Goal: Task Accomplishment & Management: Complete application form

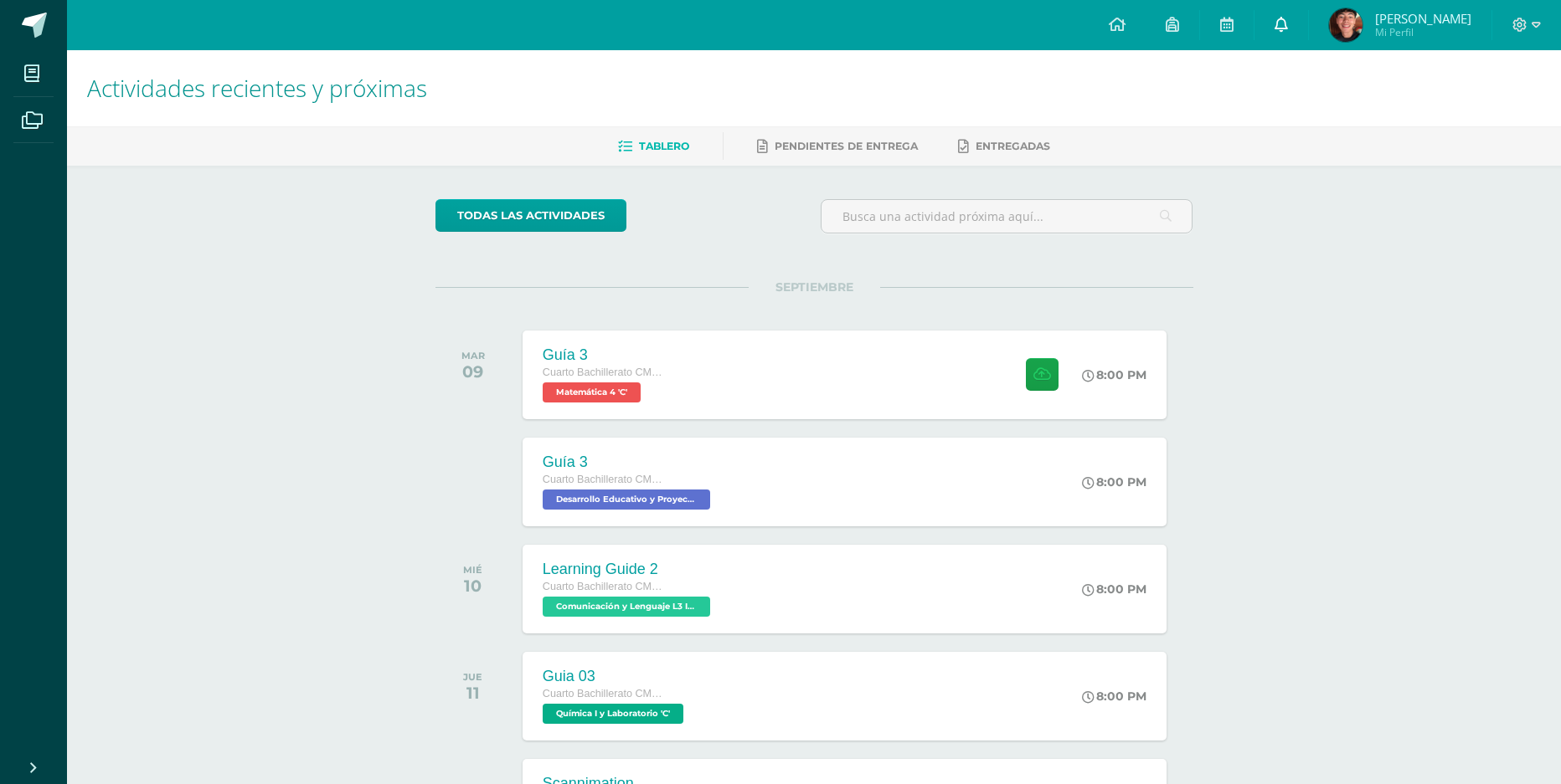
click at [1274, 30] on link at bounding box center [1281, 25] width 53 height 50
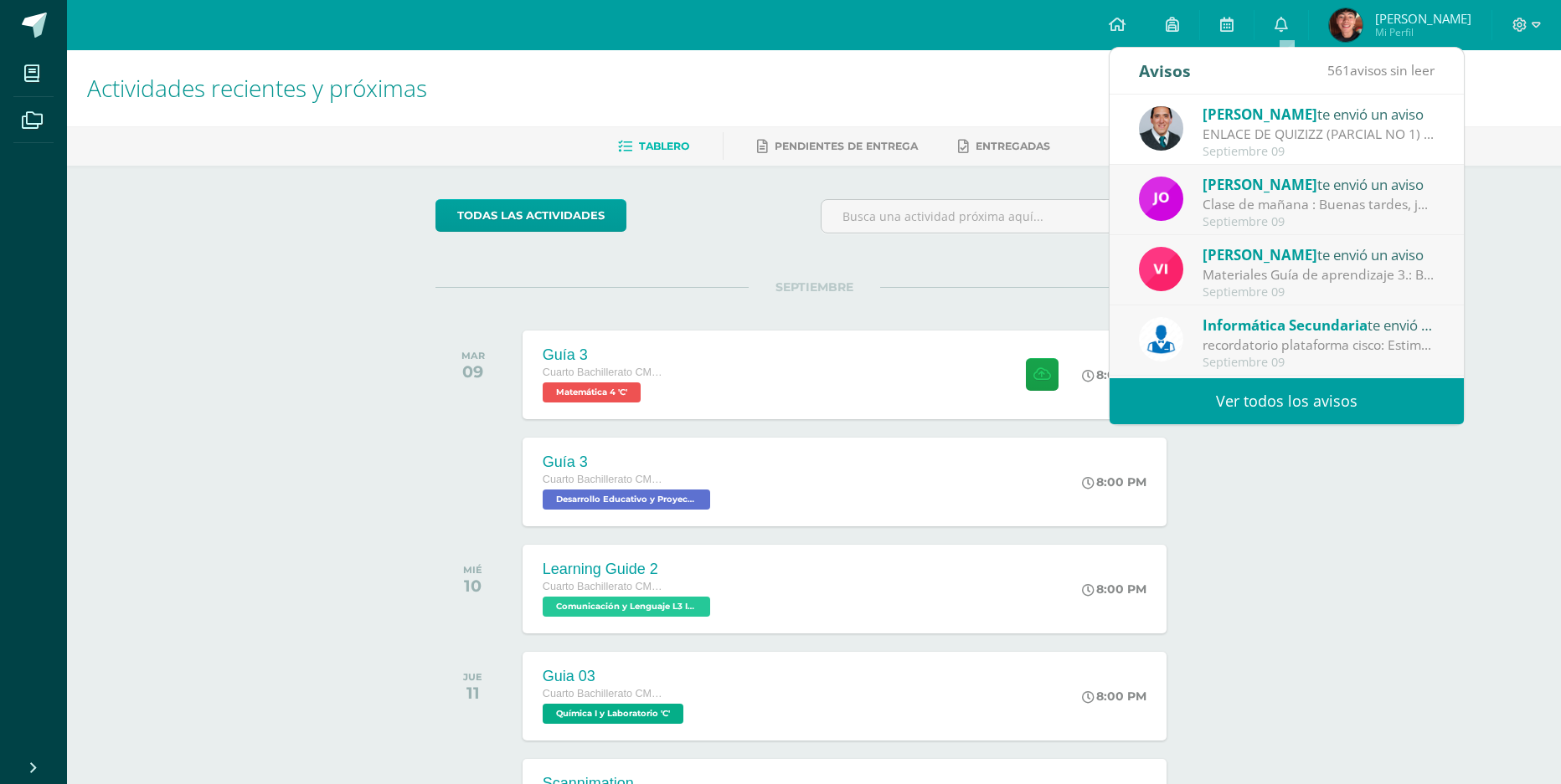
click at [1290, 420] on link "Ver todos los avisos" at bounding box center [1287, 401] width 354 height 46
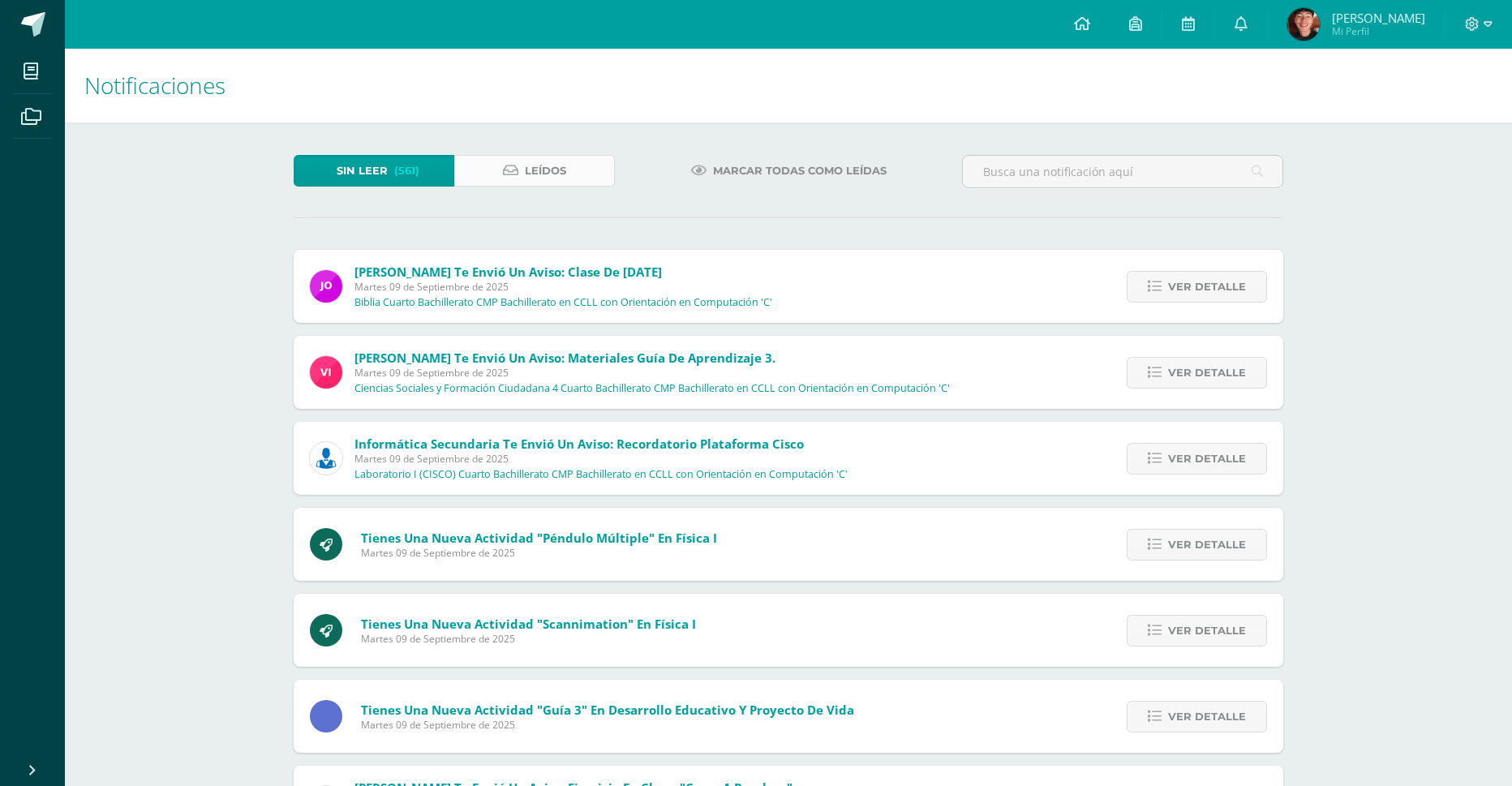
click at [512, 180] on link "Leídos" at bounding box center [534, 171] width 160 height 31
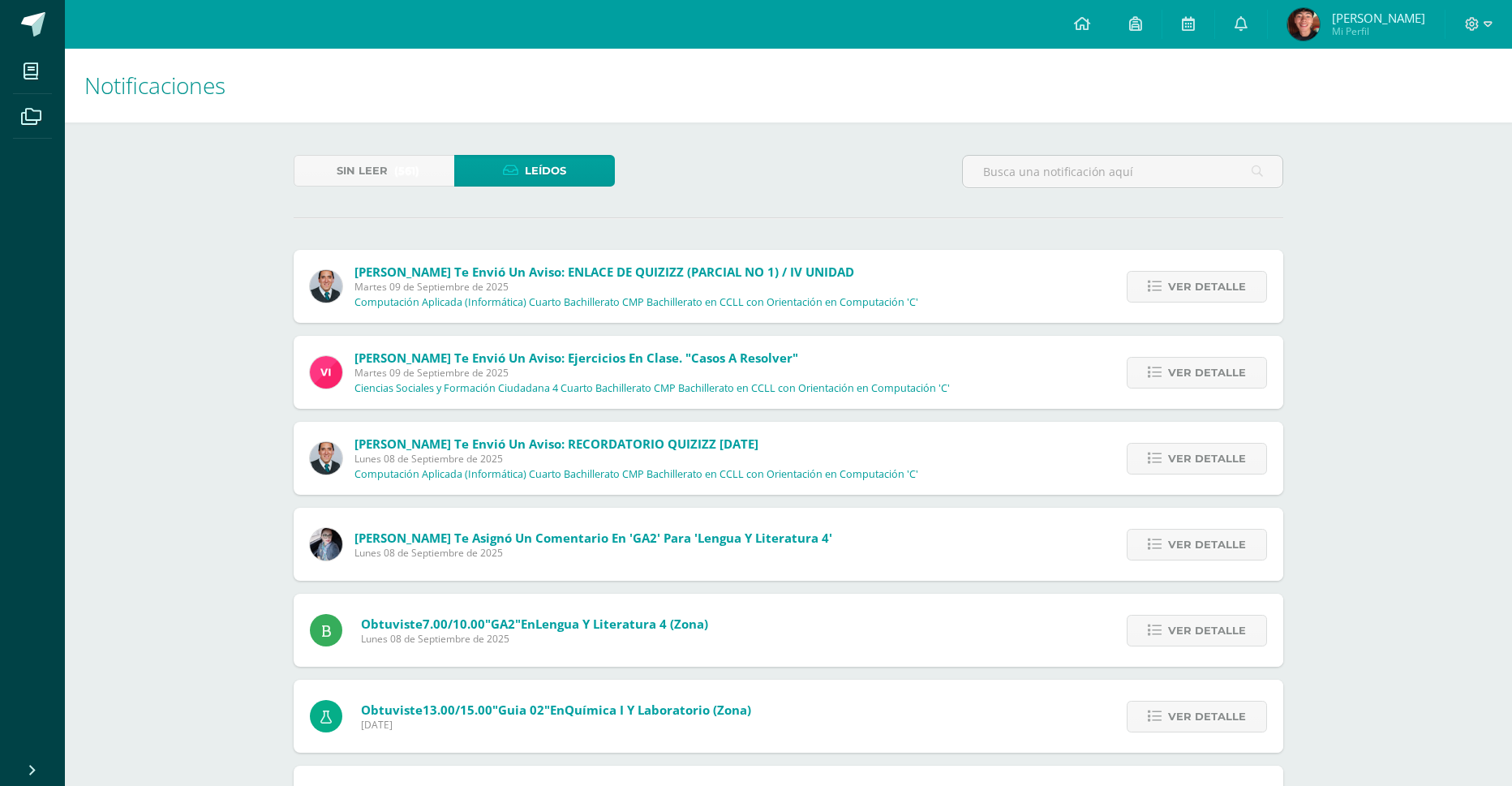
click at [1209, 304] on div "Ver detalle" at bounding box center [1193, 286] width 181 height 73
drag, startPoint x: 1194, startPoint y: 300, endPoint x: 1181, endPoint y: 303, distance: 13.3
click at [1187, 301] on link "Ver detalle" at bounding box center [1196, 286] width 140 height 31
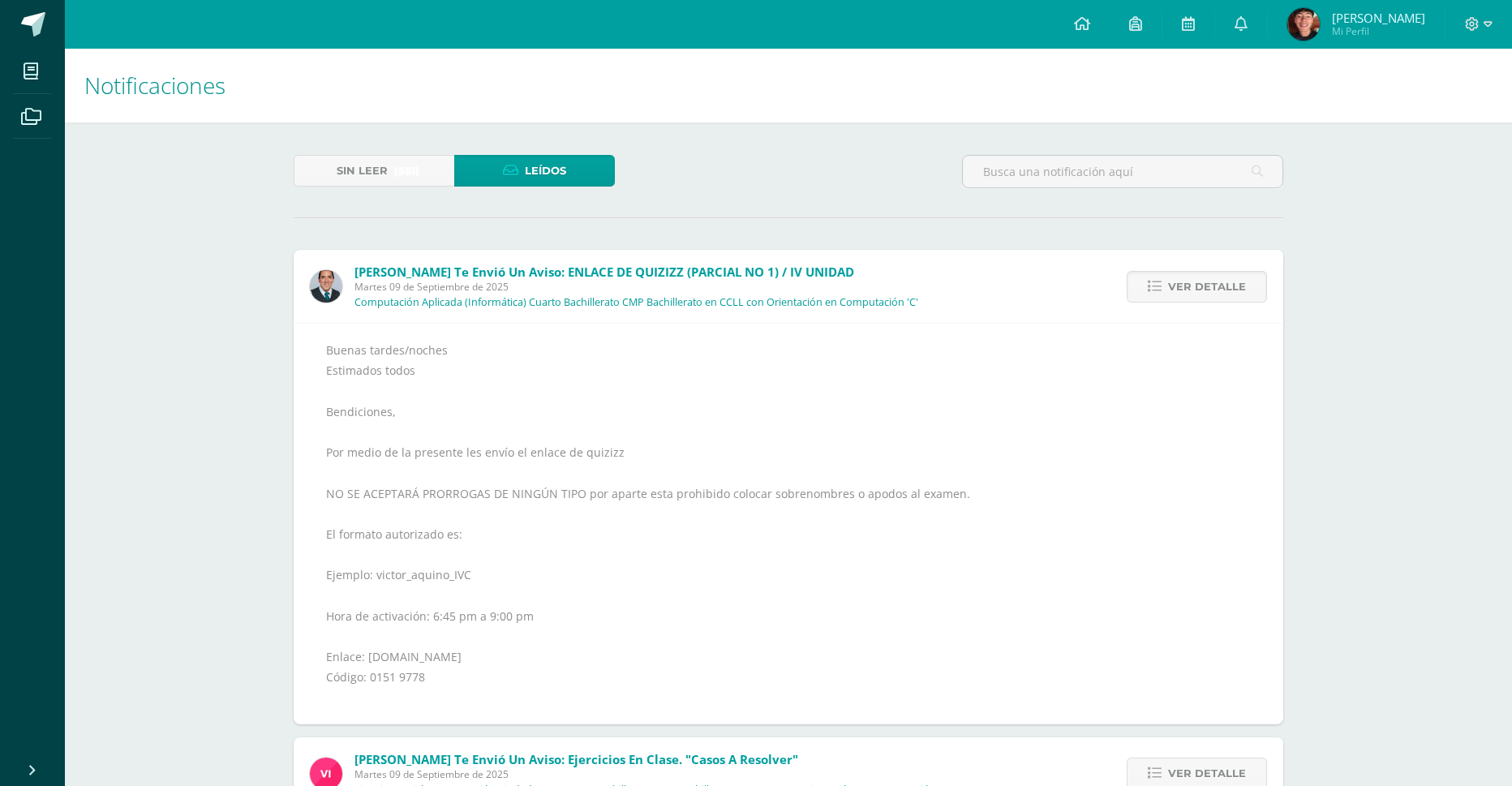
scroll to position [81, 0]
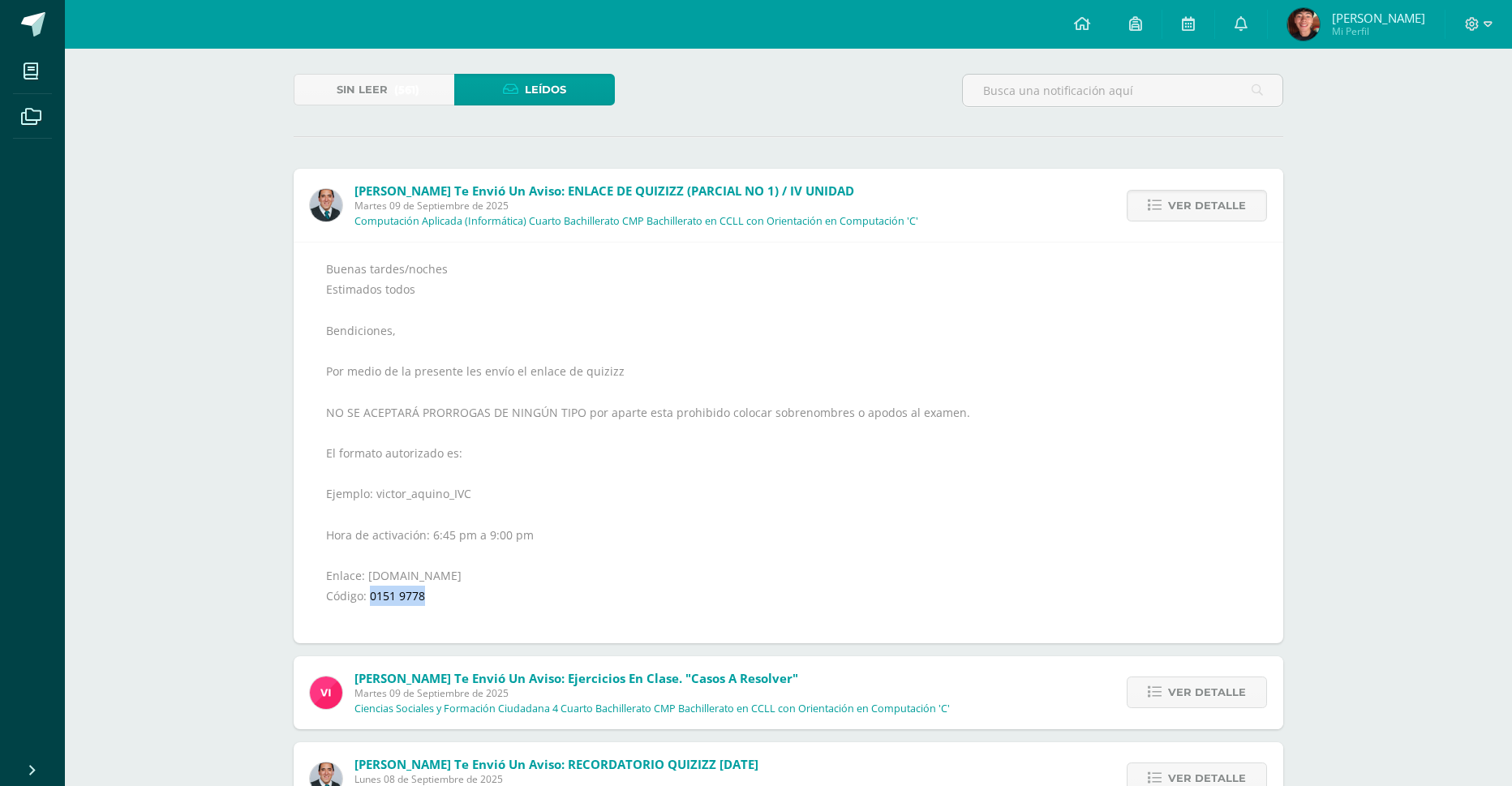
drag, startPoint x: 372, startPoint y: 598, endPoint x: 453, endPoint y: 592, distance: 81.2
click at [453, 592] on div "Buenas tardes/noches Estimados todos Bendiciones, Por medio de la presente les …" at bounding box center [788, 443] width 925 height 368
drag, startPoint x: 410, startPoint y: 604, endPoint x: 397, endPoint y: 593, distance: 17.0
copy div "0151 9778"
click at [458, 535] on div "Buenas tardes/noches Estimados todos Bendiciones, Por medio de la presente les …" at bounding box center [788, 443] width 925 height 368
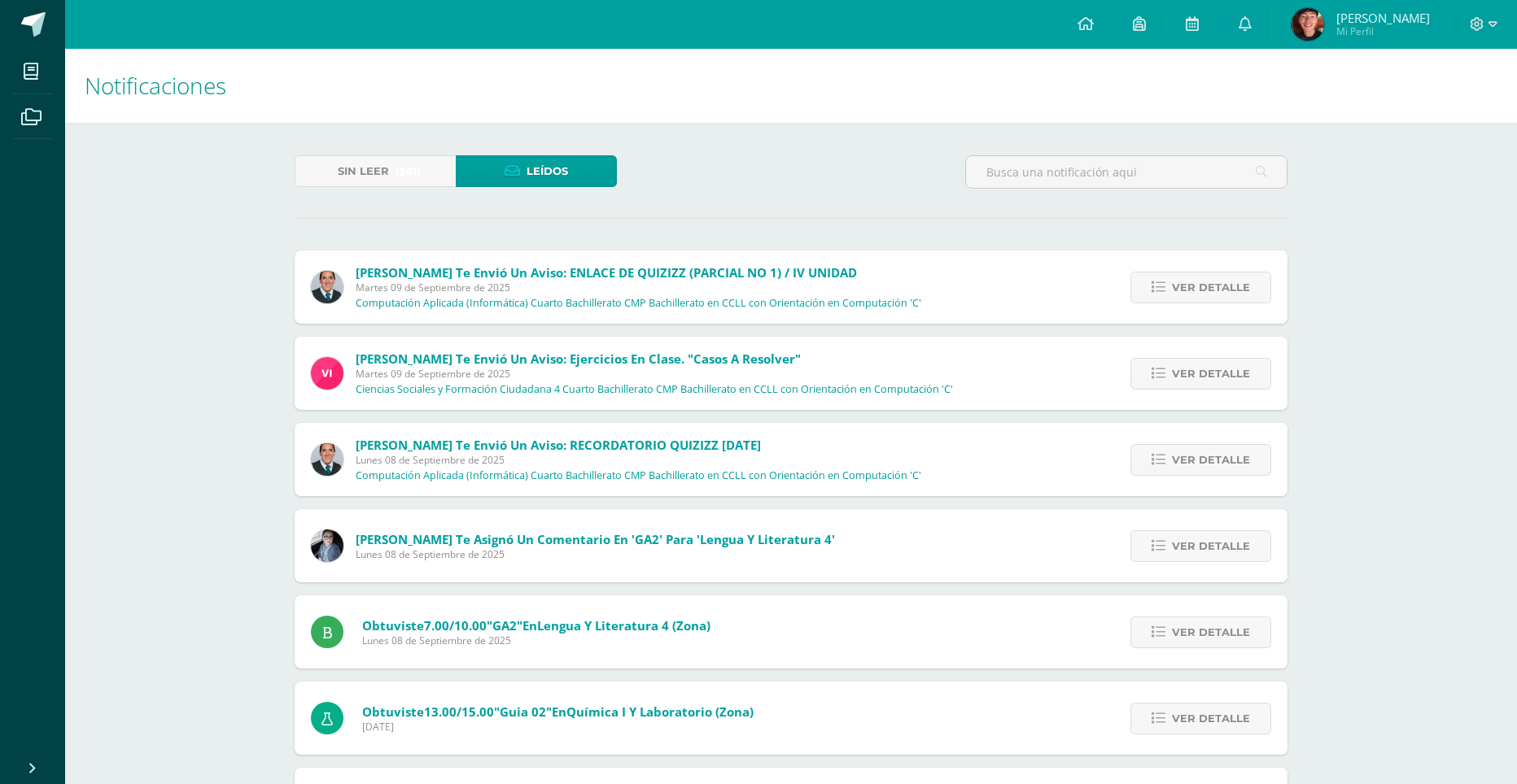
scroll to position [82, 0]
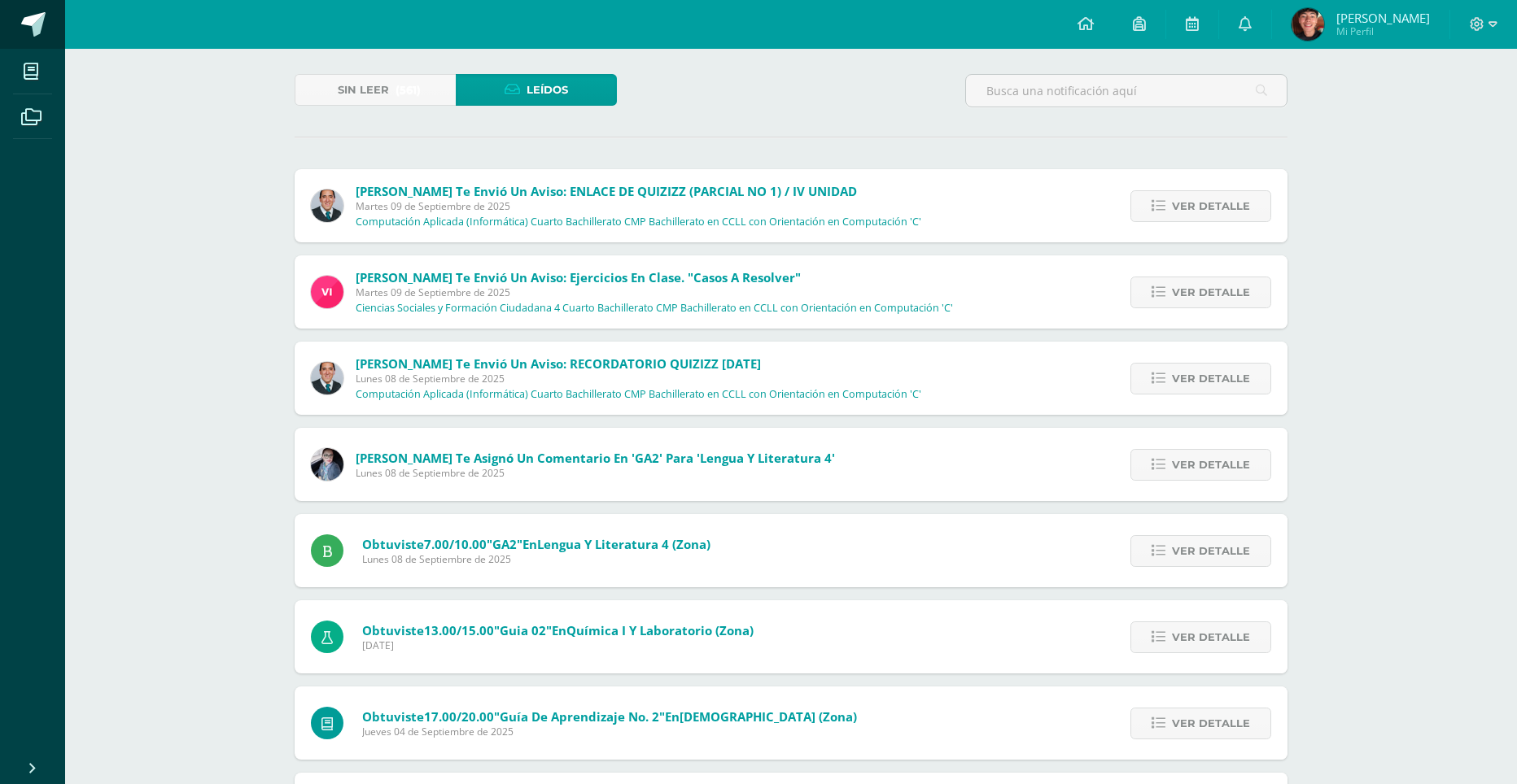
click at [46, 29] on link at bounding box center [32, 24] width 65 height 49
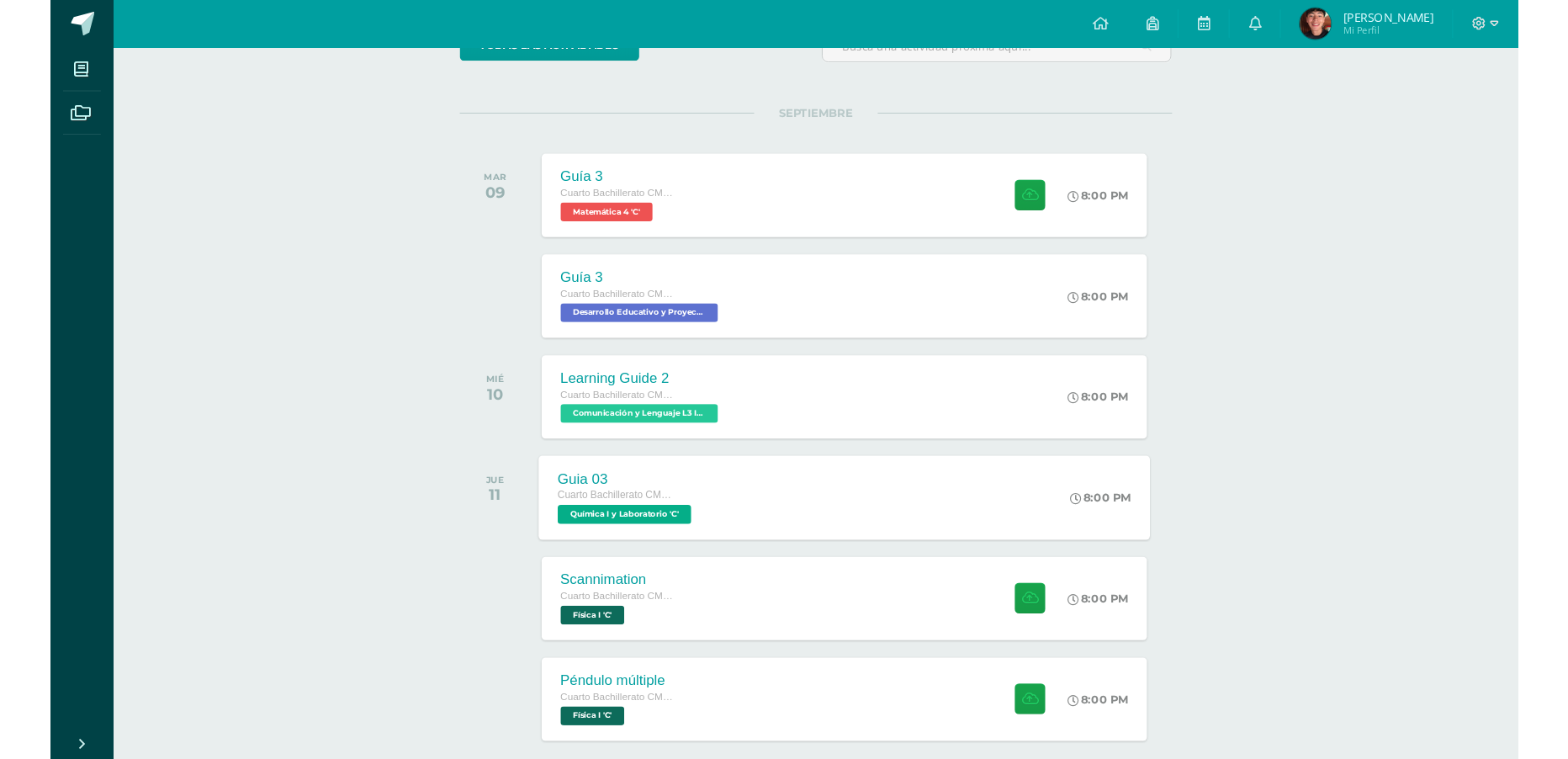
scroll to position [255, 0]
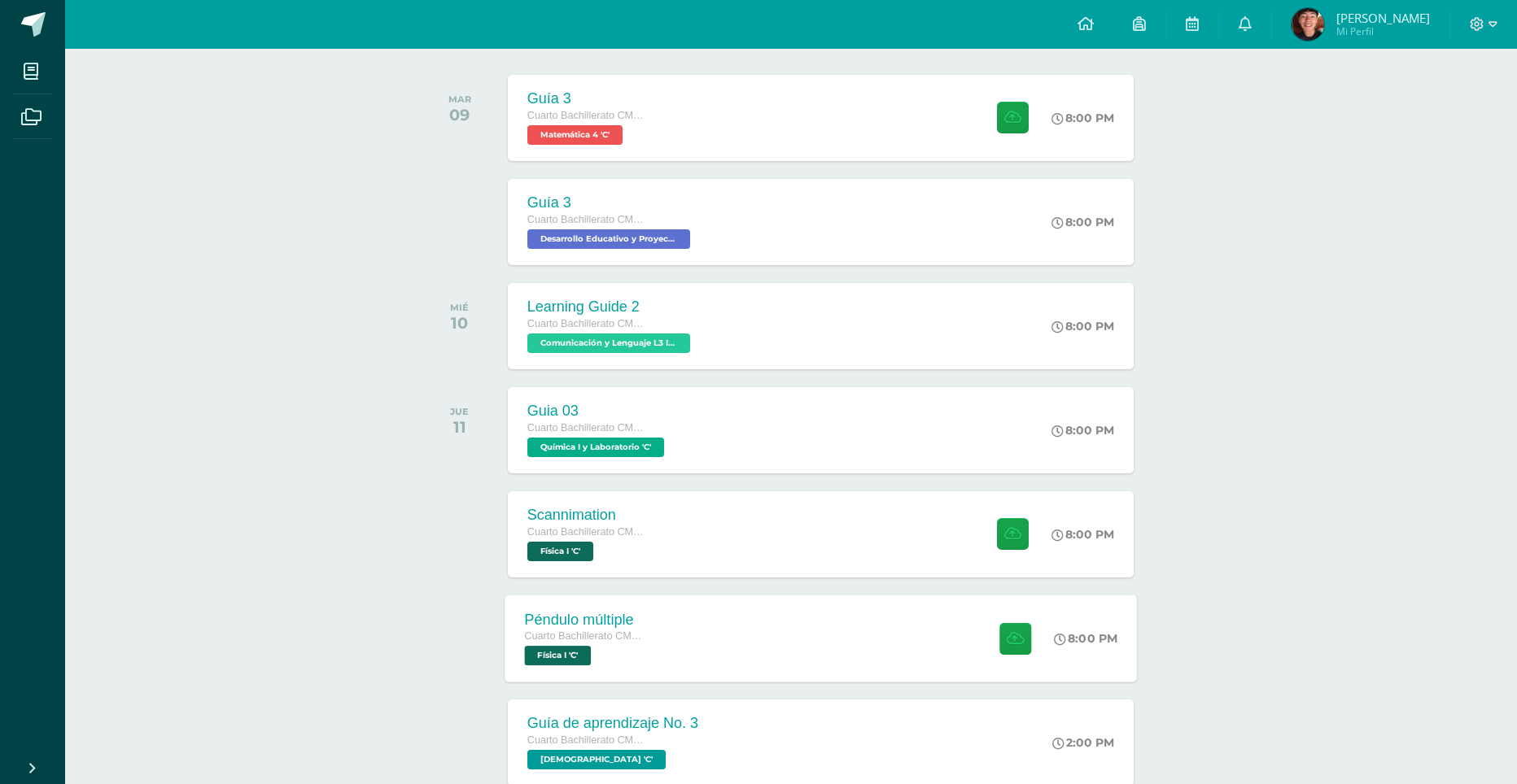
click at [612, 633] on span "Cuarto Bachillerato CMP Bachillerato en CCLL con Orientación en Computación" at bounding box center [585, 636] width 124 height 11
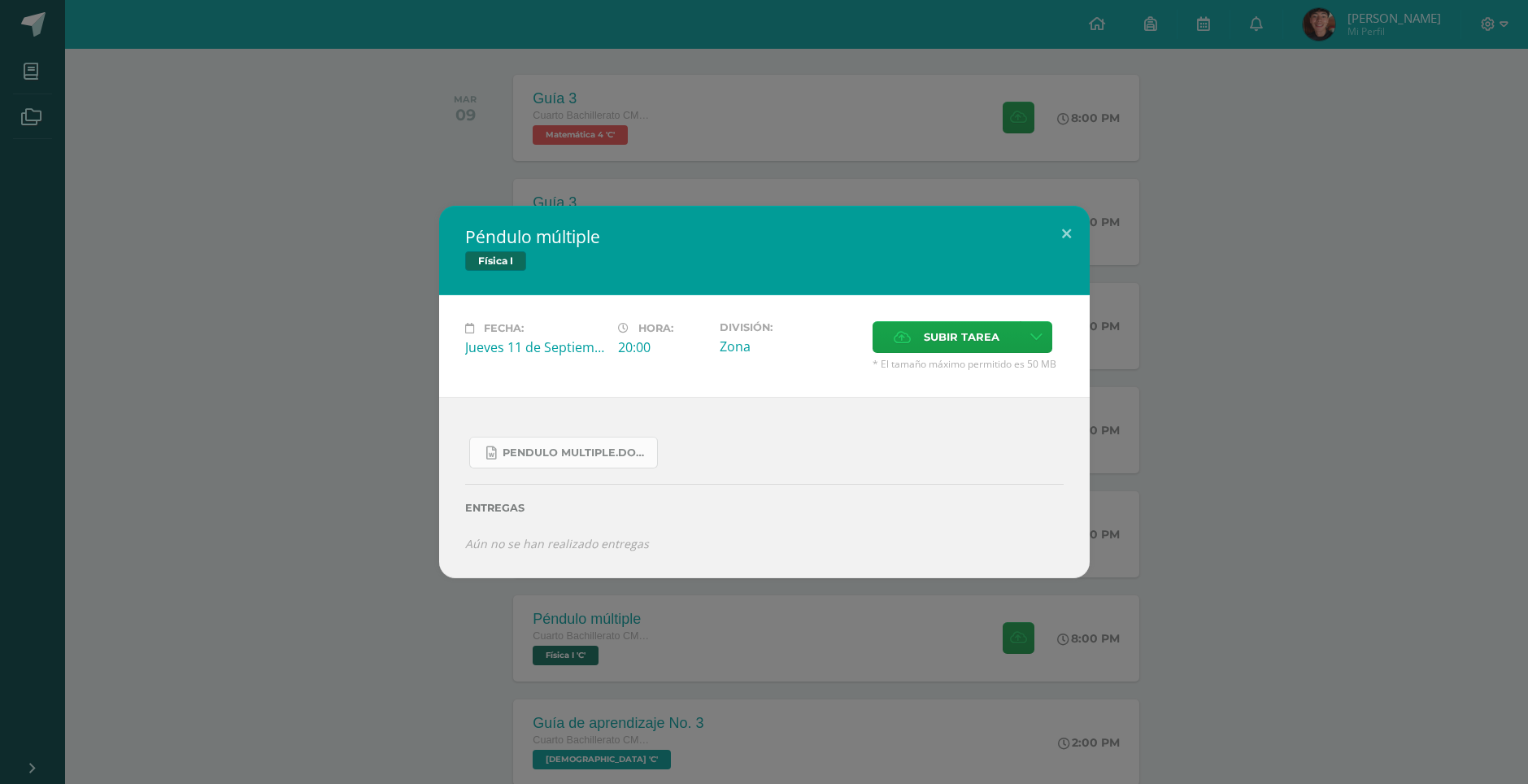
click at [594, 453] on span "Pendulo multiple.docx" at bounding box center [576, 453] width 146 height 13
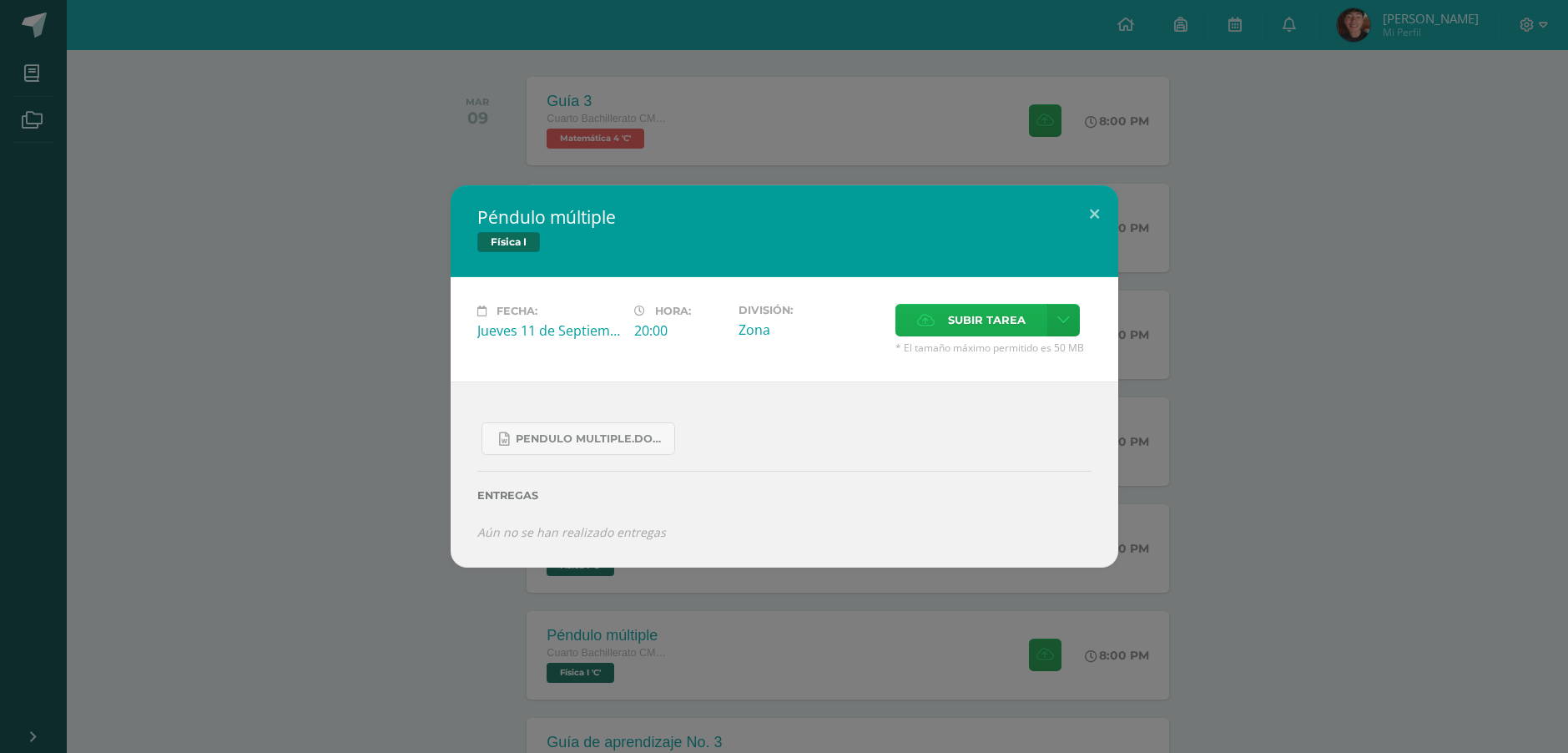
click at [957, 332] on span "Subir tarea" at bounding box center [986, 320] width 78 height 31
click at [0, 0] on input "Subir tarea" at bounding box center [0, 0] width 0 height 0
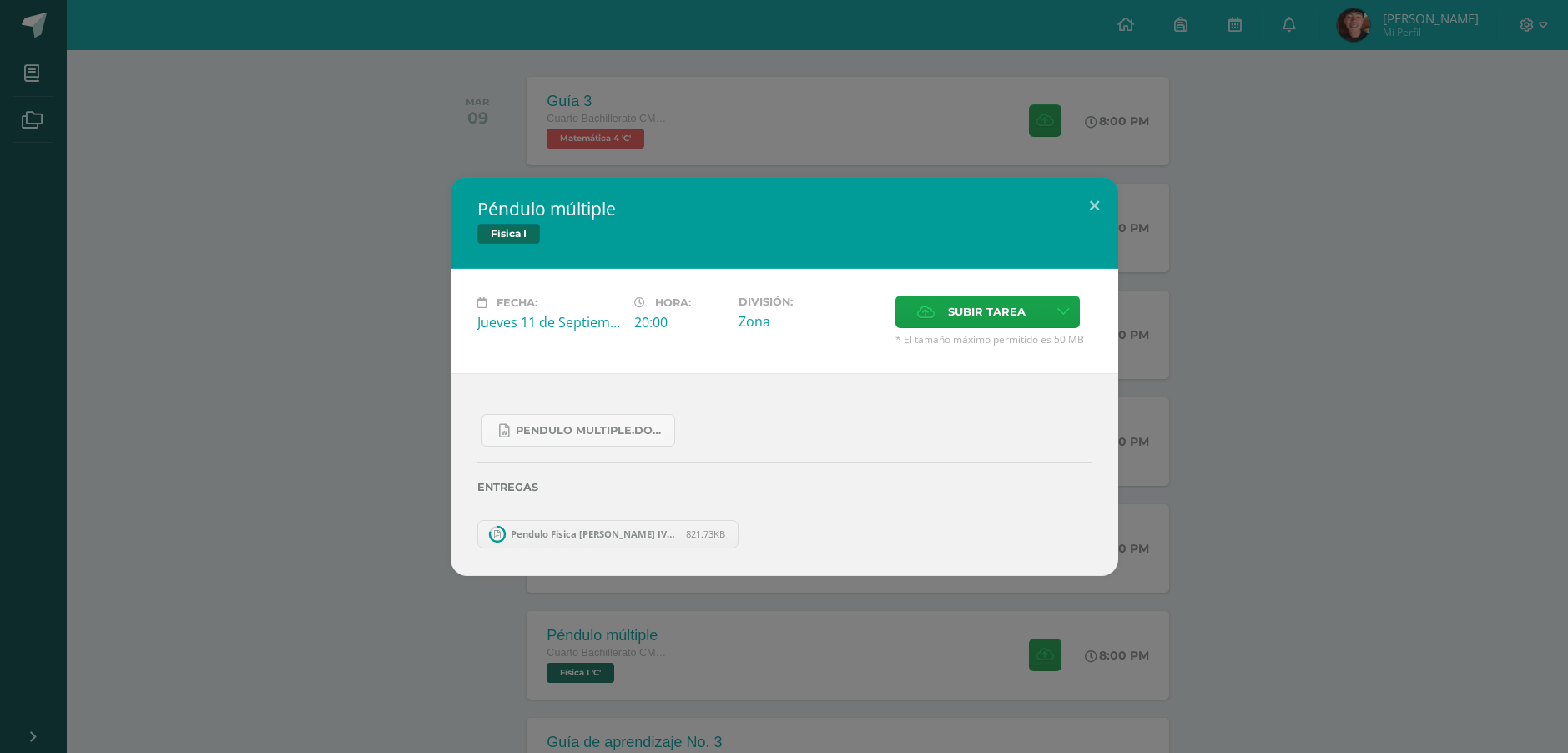
click at [571, 535] on span "Pendulo Fisica Josue Arevalo IVC 6.pdf" at bounding box center [594, 534] width 183 height 12
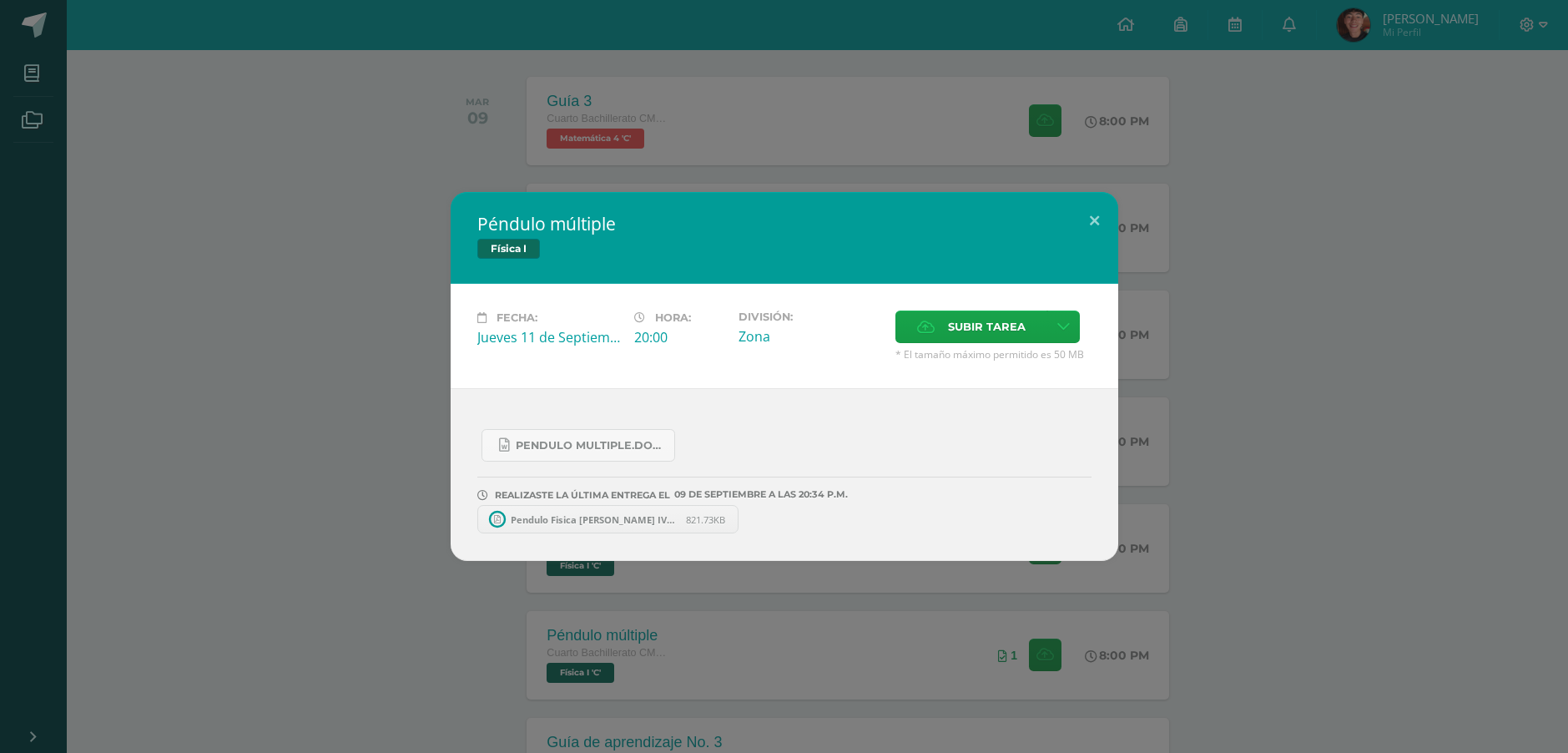
click at [576, 528] on link "Pendulo Fisica Josue Arevalo IVC 6.pdf 821.73KB" at bounding box center [609, 519] width 262 height 28
click at [630, 526] on link "Pendulo Fisica Josue Arevalo IVC 6.pdf 821.73KB" at bounding box center [617, 519] width 279 height 28
click at [1092, 223] on button at bounding box center [1095, 220] width 47 height 57
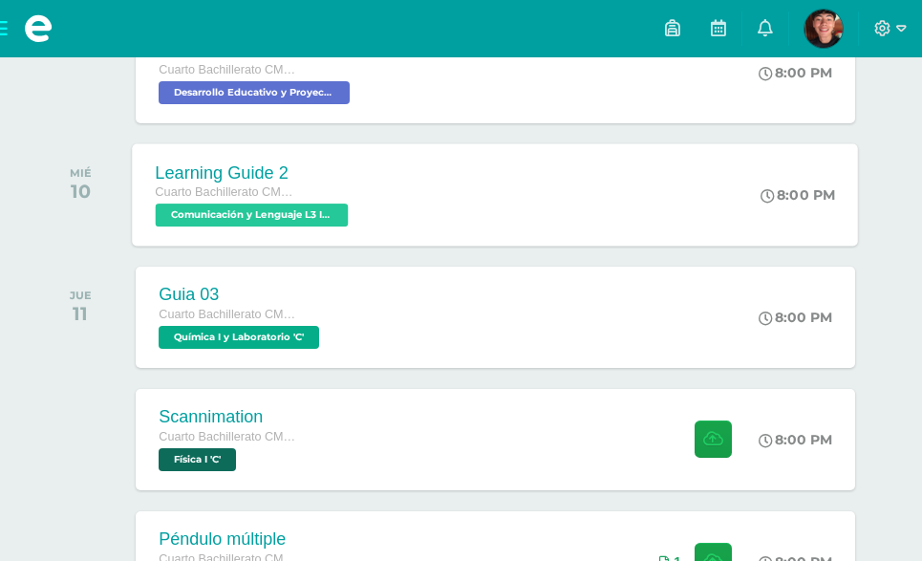
scroll to position [573, 0]
